Goal: Task Accomplishment & Management: Manage account settings

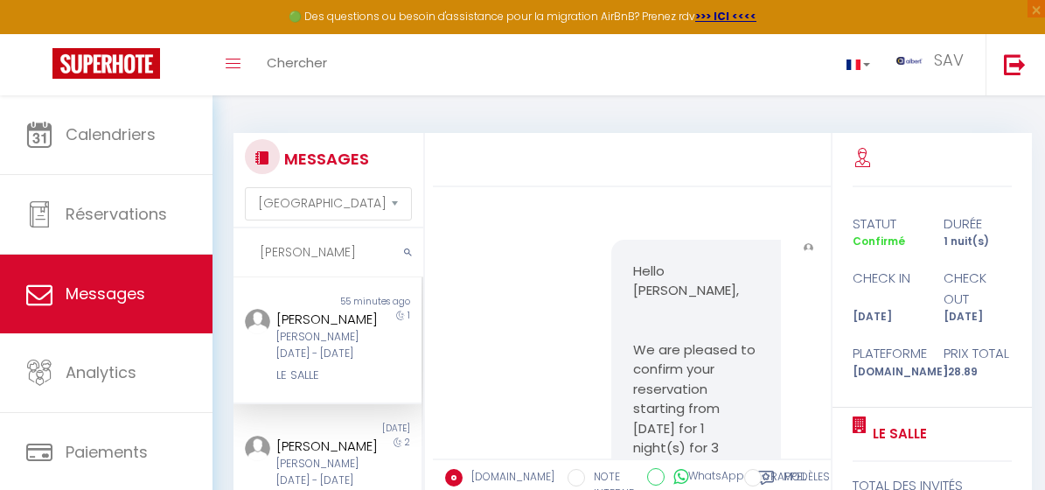
select select "message"
click at [190, 256] on div "🟢 Des questions ou besoin d'assistance pour la migration AirBnB? Prenez rdv >>>…" at bounding box center [522, 404] width 1045 height 618
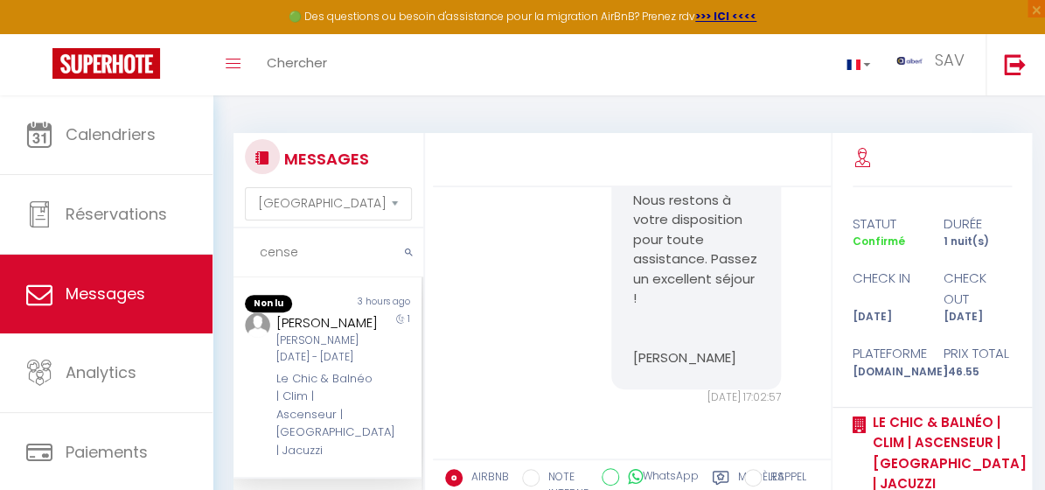
drag, startPoint x: 315, startPoint y: 253, endPoint x: 230, endPoint y: 257, distance: 85.0
click at [230, 257] on div "MESSAGES Trier par date de réservation [GEOGRAPHIC_DATA] par date de message ce…" at bounding box center [324, 413] width 204 height 560
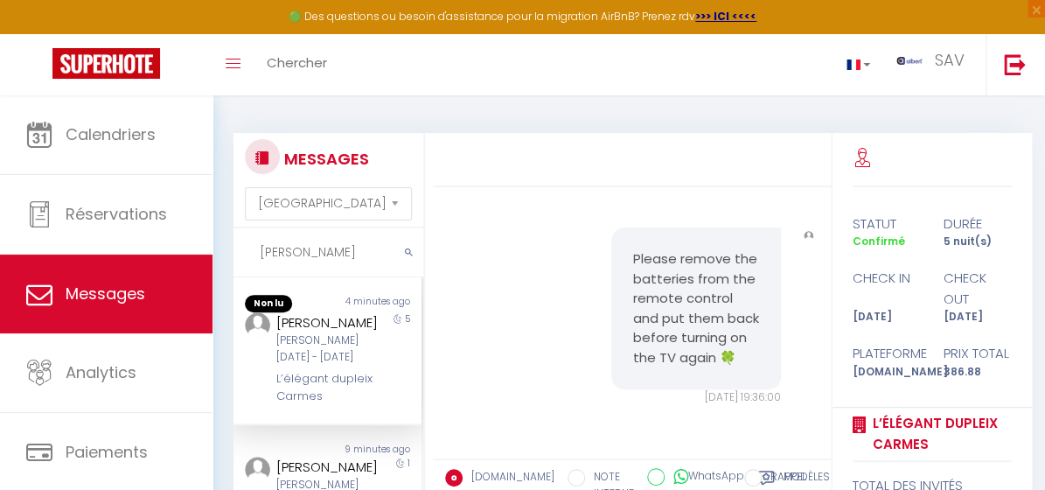
scroll to position [5586, 0]
type input "[PERSON_NAME]"
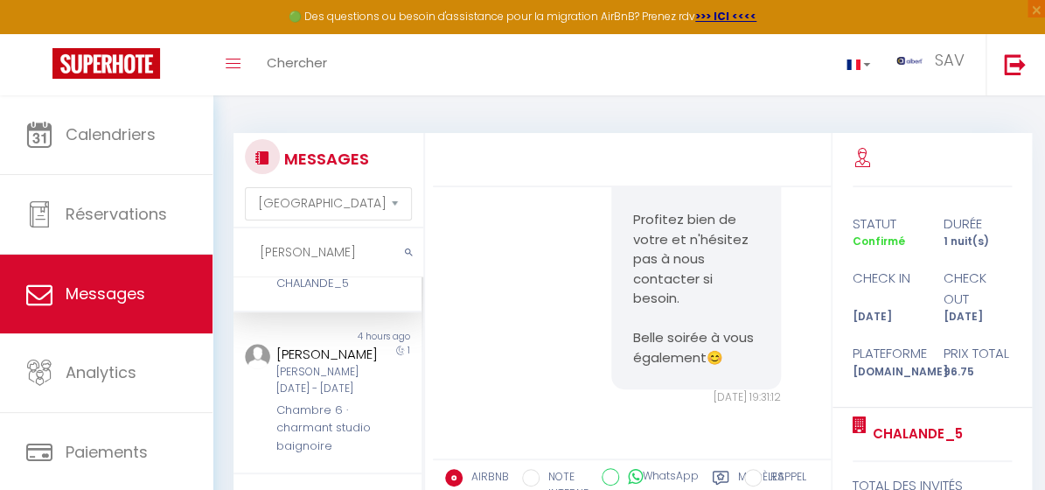
scroll to position [158, 0]
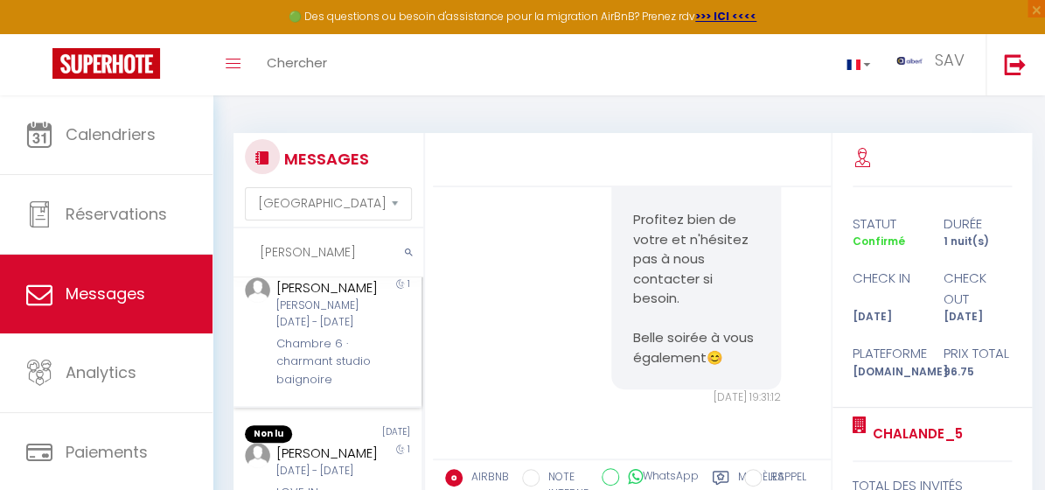
click at [359, 331] on div "[PERSON_NAME][DATE] - [DATE]" at bounding box center [325, 313] width 99 height 33
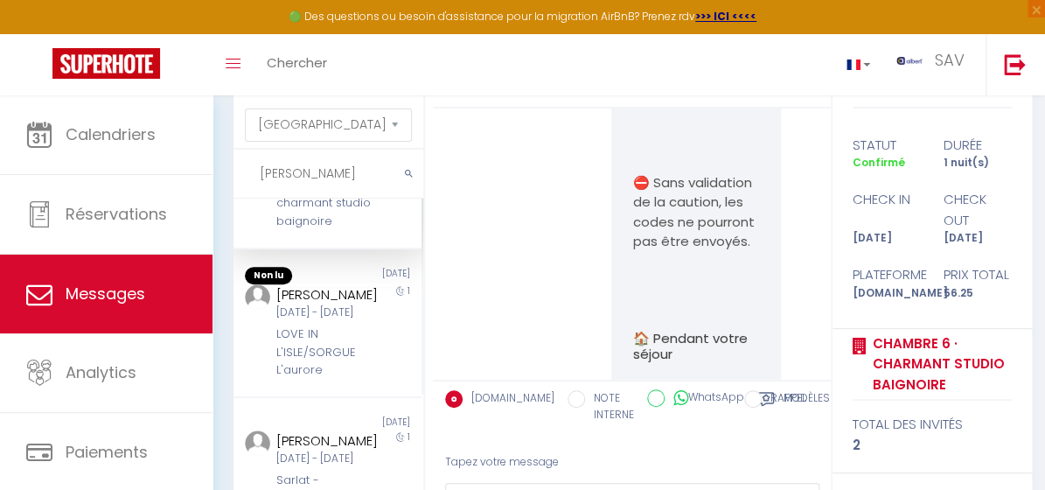
scroll to position [4347, 0]
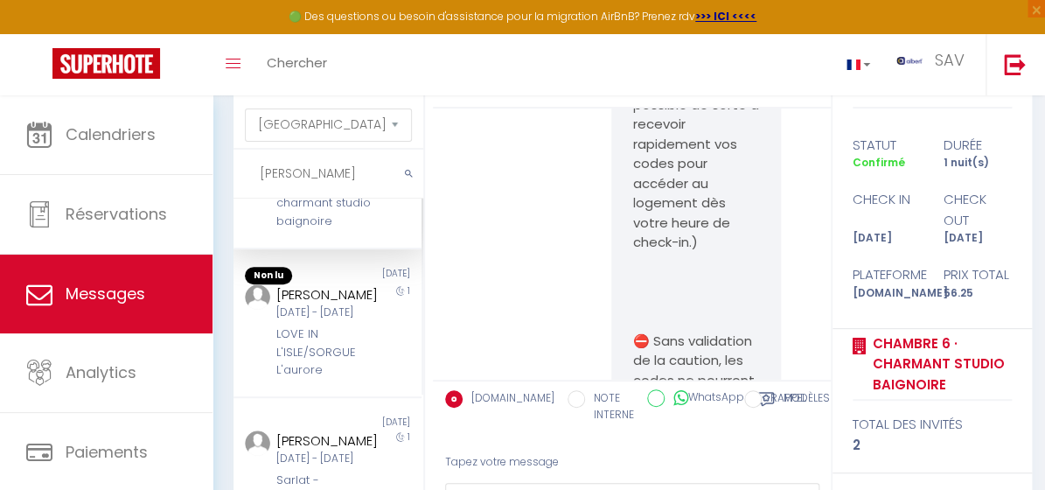
drag, startPoint x: 621, startPoint y: 280, endPoint x: 702, endPoint y: 314, distance: 87.4
click at [702, 314] on div "Bienvenue Cense ! Le grand jour est arrivé, et nous sommes ravis de vous accuei…" at bounding box center [696, 117] width 170 height 3134
copy p "[URL][DOMAIN_NAME]"
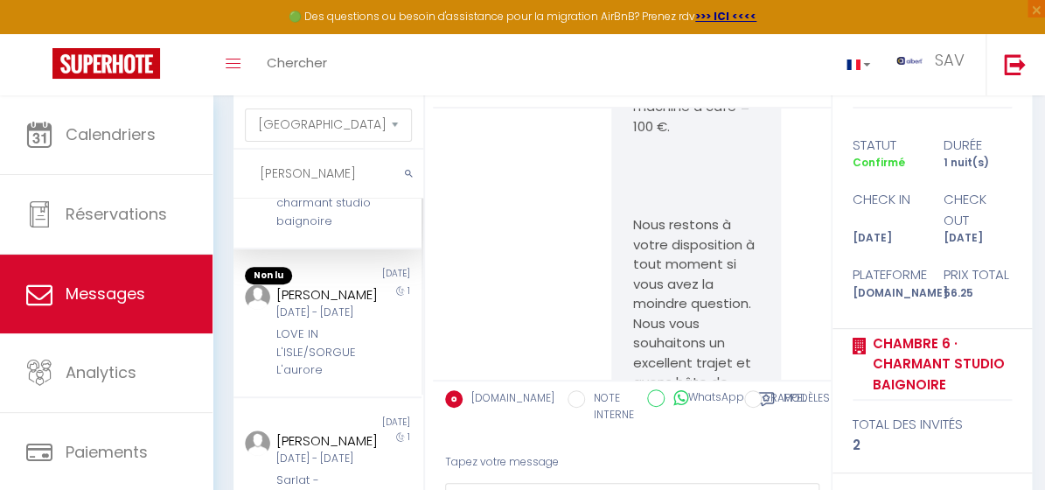
scroll to position [5460, 0]
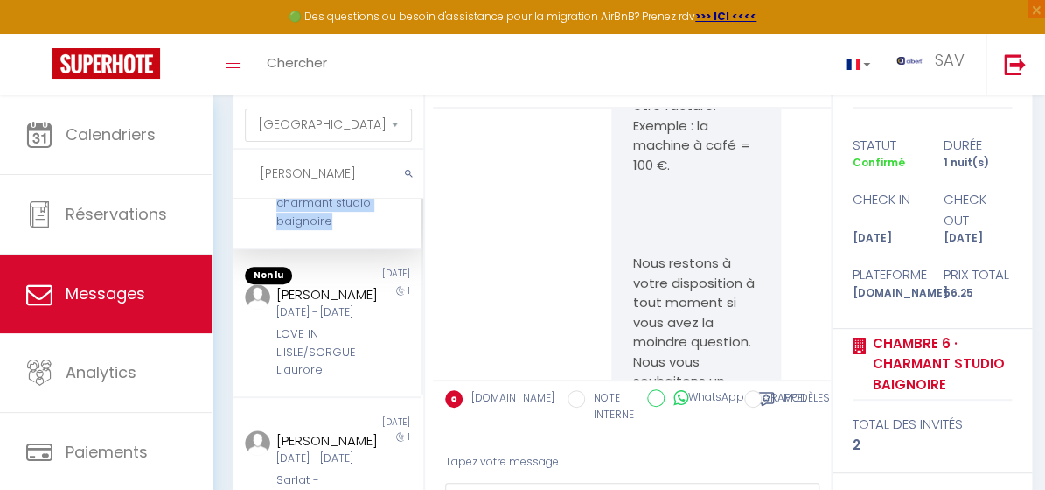
drag, startPoint x: 269, startPoint y: 256, endPoint x: 366, endPoint y: 311, distance: 110.4
click at [366, 231] on div "Cense [PERSON_NAME][DATE] - [DATE] Chambre 6 · charmant studio baignoire 1" at bounding box center [328, 175] width 188 height 112
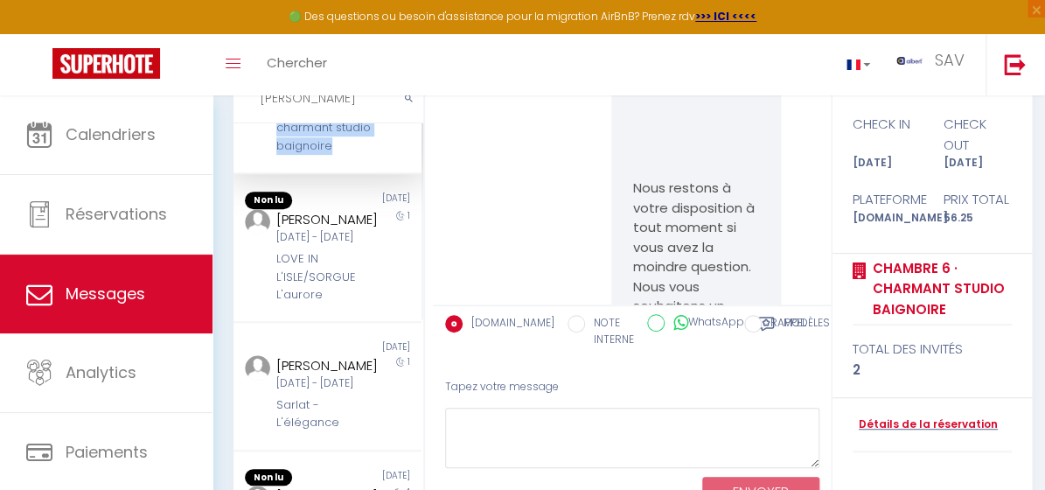
scroll to position [222, 0]
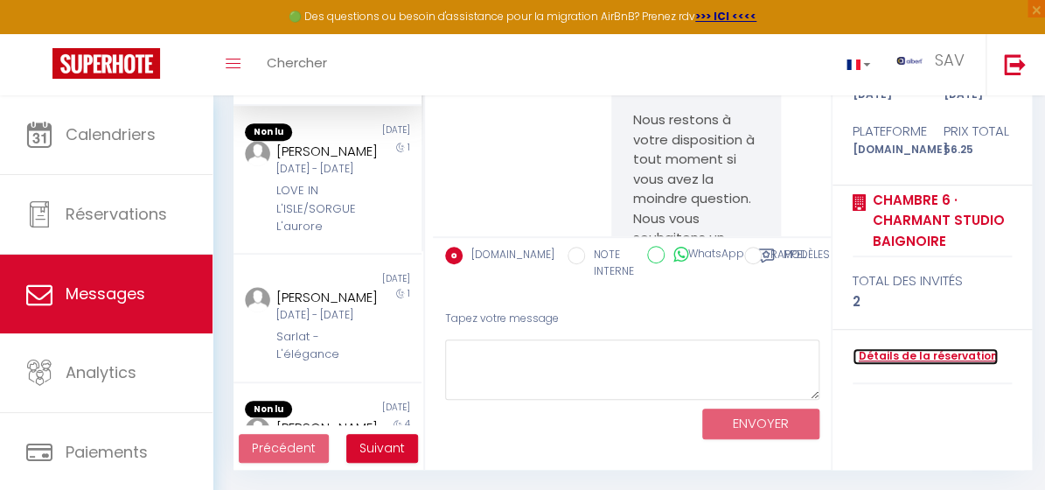
click at [915, 354] on link "Détails de la réservation" at bounding box center [925, 356] width 145 height 17
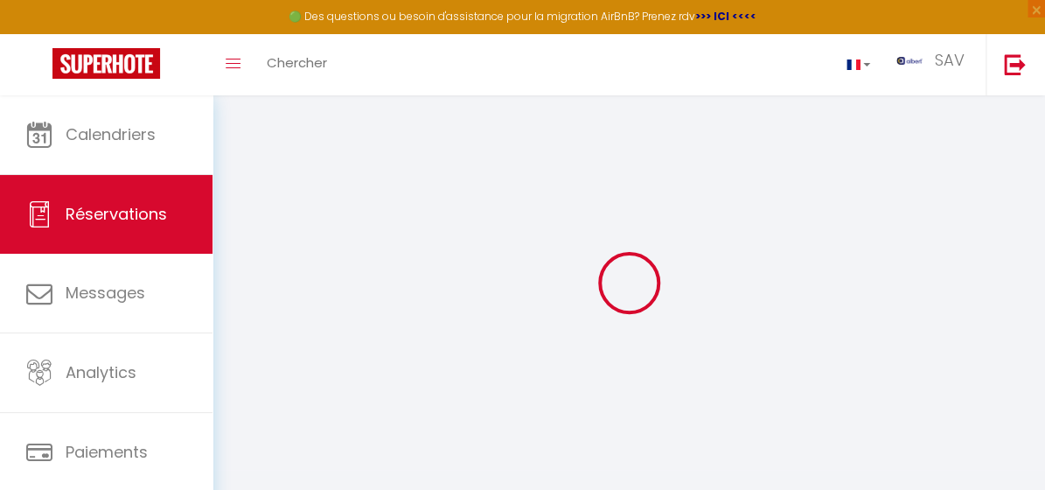
select select
checkbox input "false"
select select
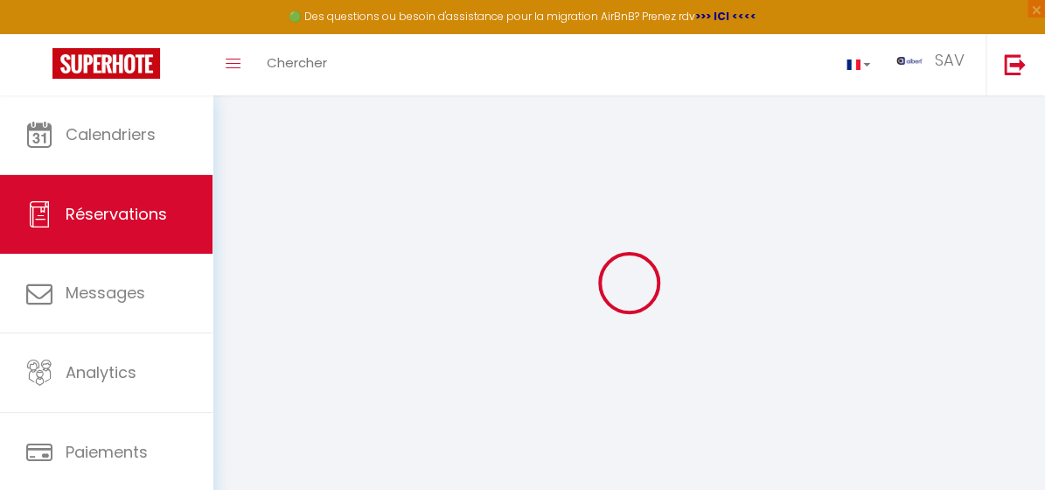
checkbox input "false"
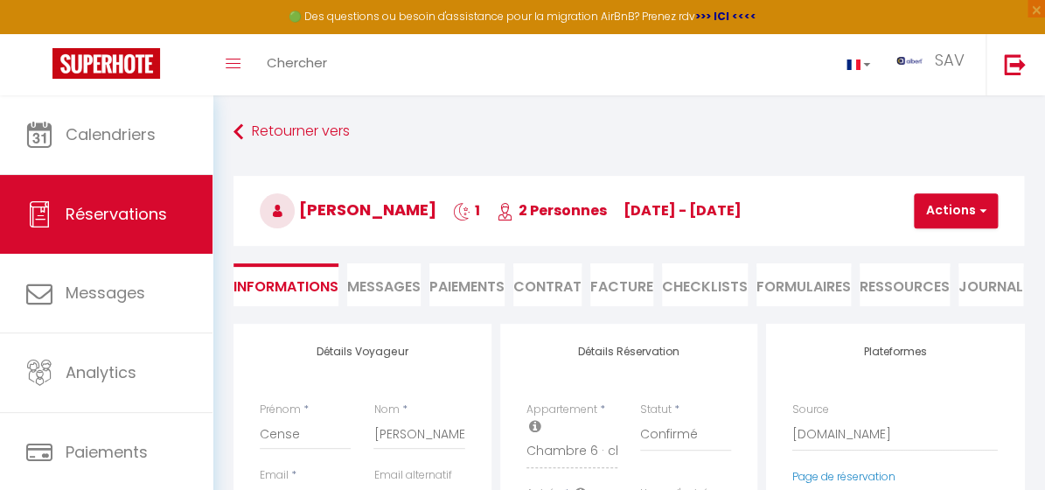
select select
checkbox input "false"
type textarea "** THIS RESERVATION HAS BEEN PRE-PAID ** BOOKING NOTE : Payment charge is EUR 0…"
type input "30"
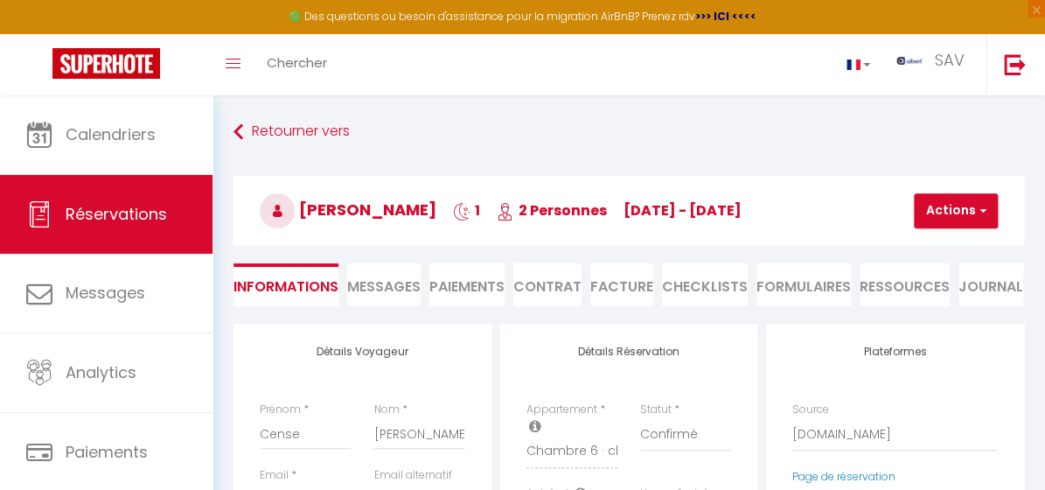
type input "1.25"
select select
checkbox input "false"
select select
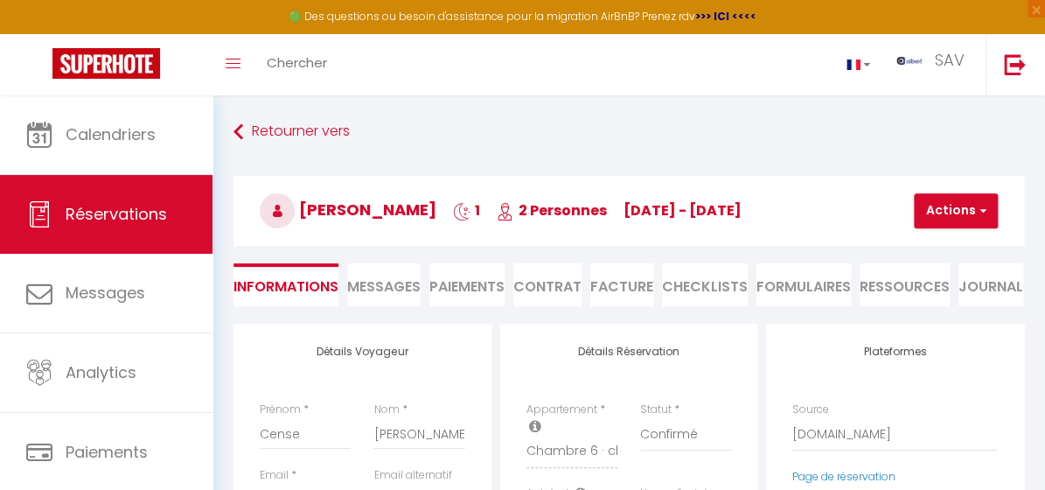
select select
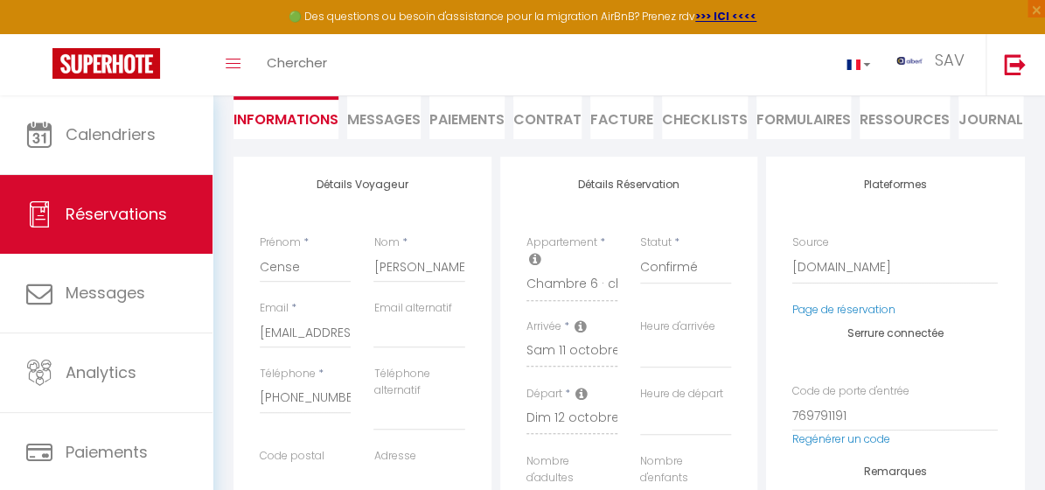
scroll to position [158, 0]
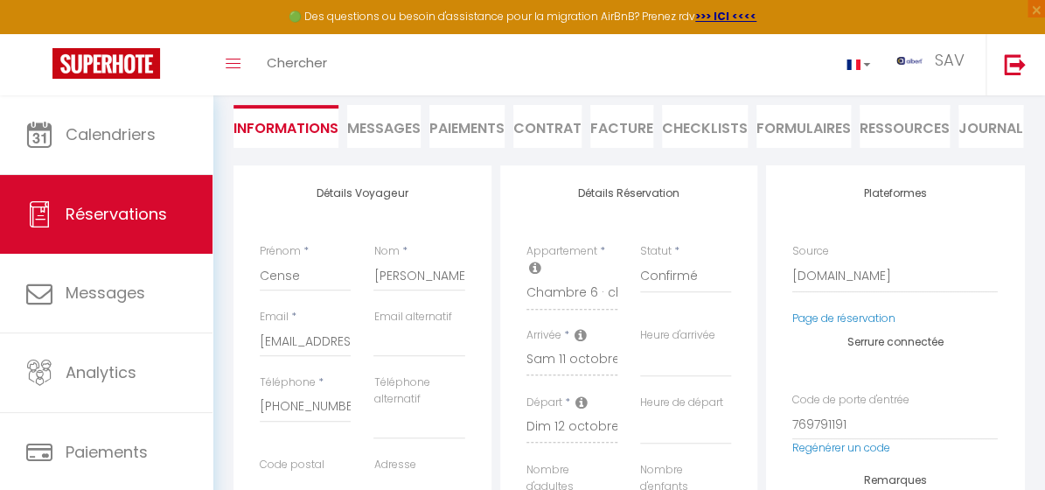
click at [368, 122] on span "Messages" at bounding box center [383, 128] width 73 height 20
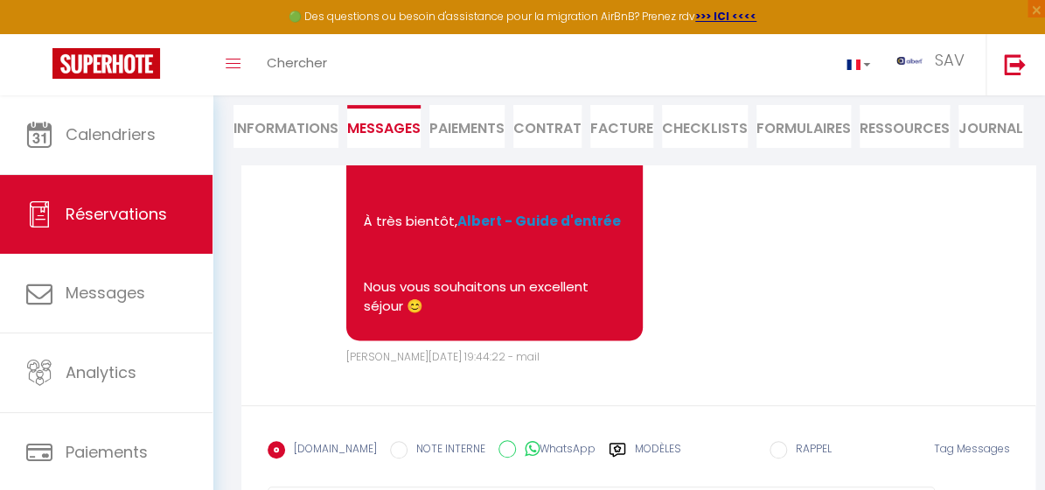
scroll to position [9767, 0]
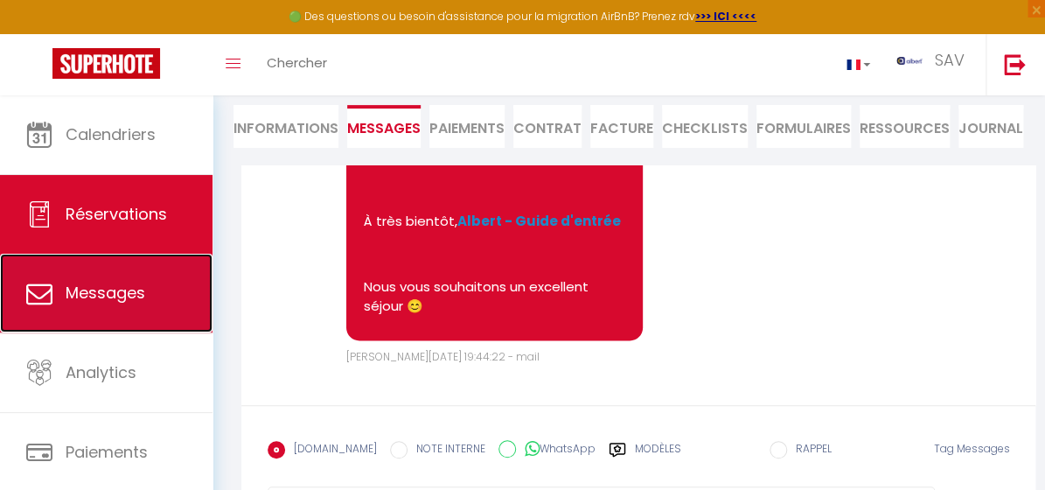
click at [129, 282] on span "Messages" at bounding box center [106, 293] width 80 height 22
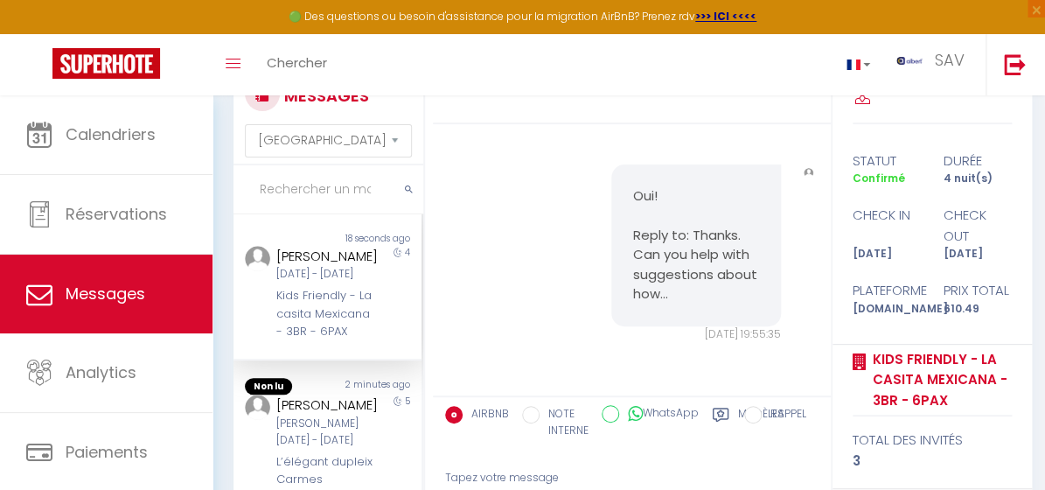
scroll to position [7223, 0]
